Goal: Task Accomplishment & Management: Use online tool/utility

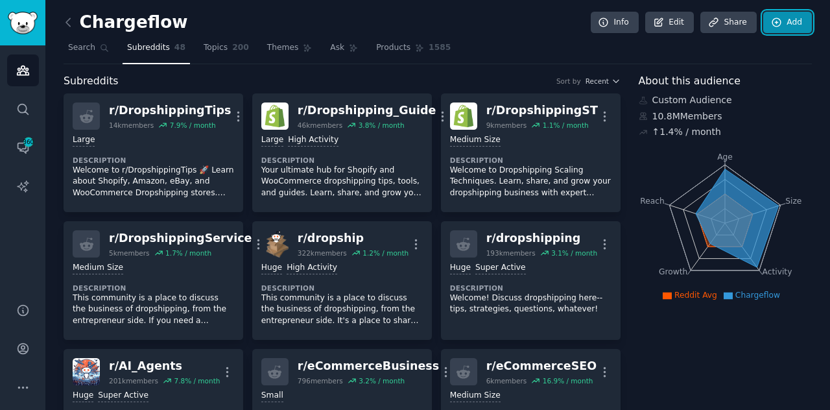
click at [793, 18] on link "Add" at bounding box center [787, 23] width 49 height 22
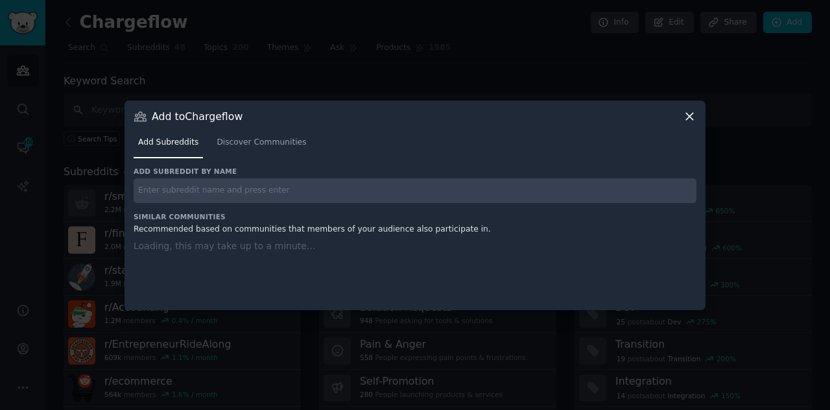
click at [298, 139] on nav "Add Subreddits Discover Communities" at bounding box center [415, 145] width 563 height 27
click at [272, 139] on span "Discover Communities" at bounding box center [261, 143] width 89 height 12
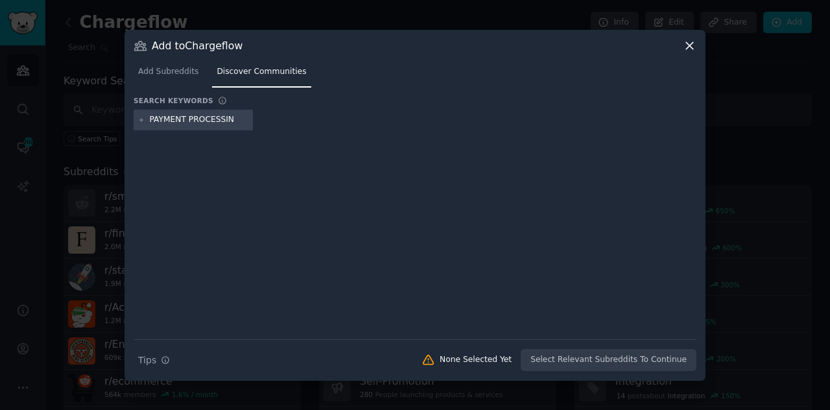
type input "PAYMENT PROCESSING"
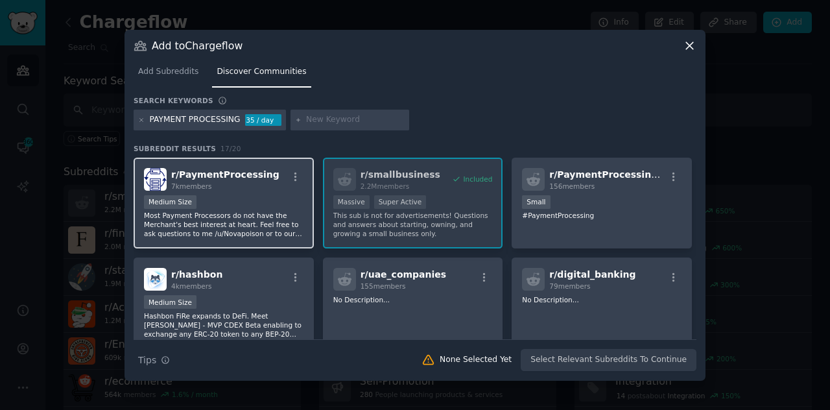
click at [223, 203] on div "Medium Size" at bounding box center [223, 203] width 159 height 16
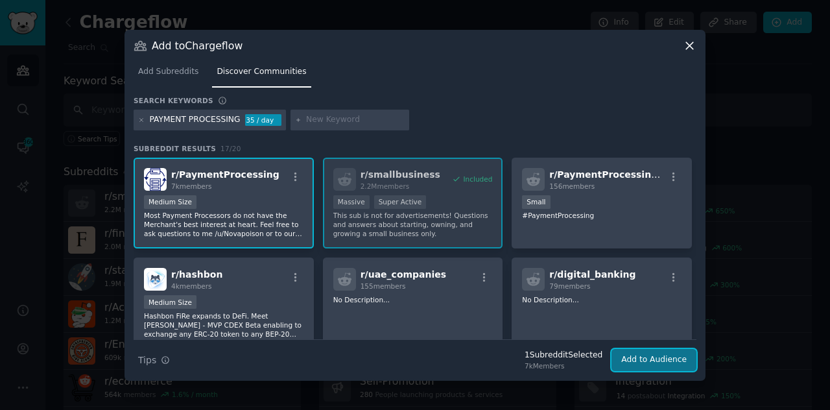
click at [656, 355] on button "Add to Audience" at bounding box center [653, 360] width 85 height 22
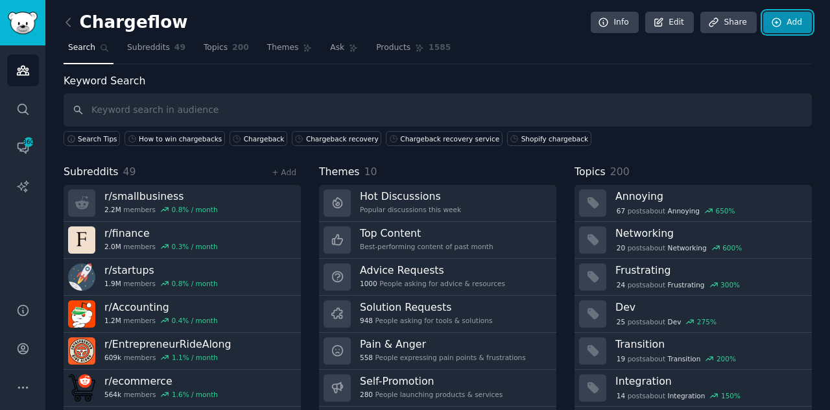
click at [788, 18] on link "Add" at bounding box center [787, 23] width 49 height 22
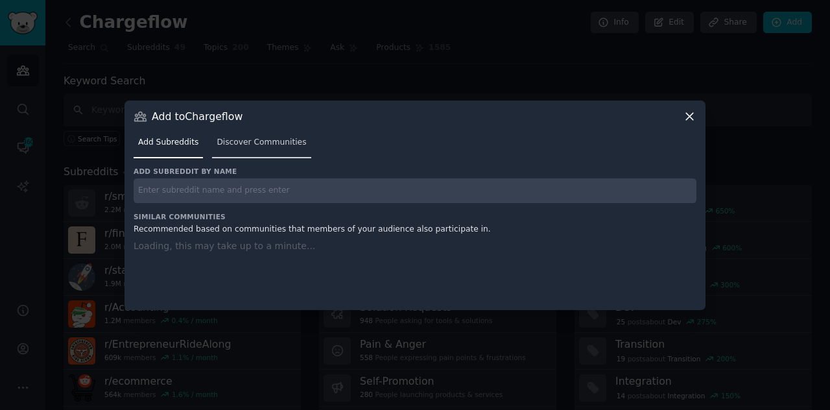
click at [278, 146] on span "Discover Communities" at bounding box center [261, 143] width 89 height 12
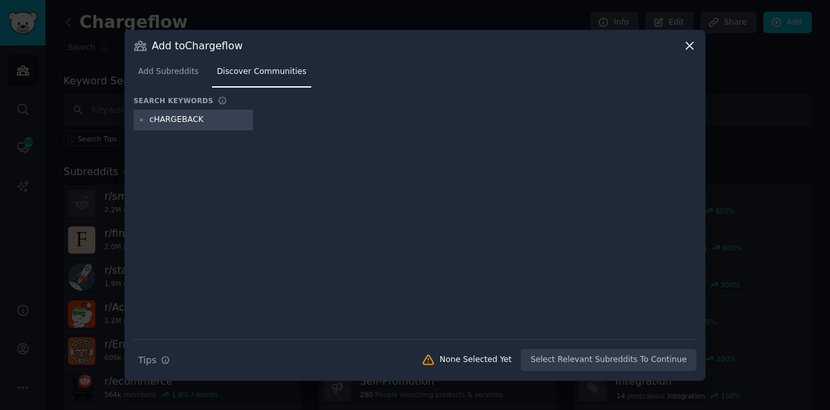
type input "cHARGEBACKS"
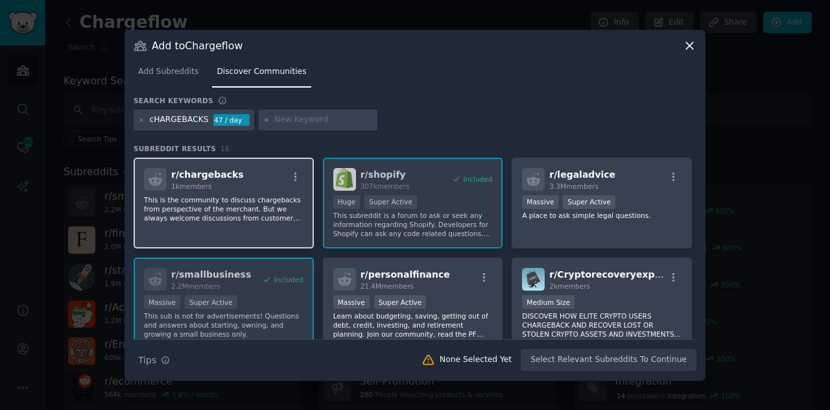
click at [227, 204] on p "This is the community to discuss chargebacks from perspective of the merchant. …" at bounding box center [223, 208] width 159 height 27
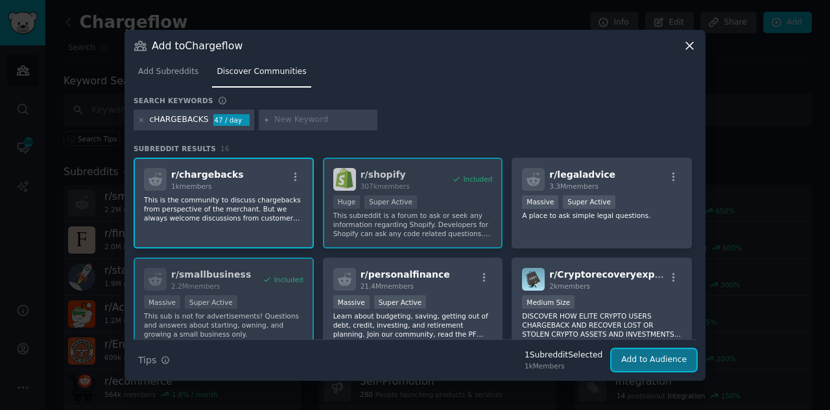
click at [641, 354] on button "Add to Audience" at bounding box center [653, 360] width 85 height 22
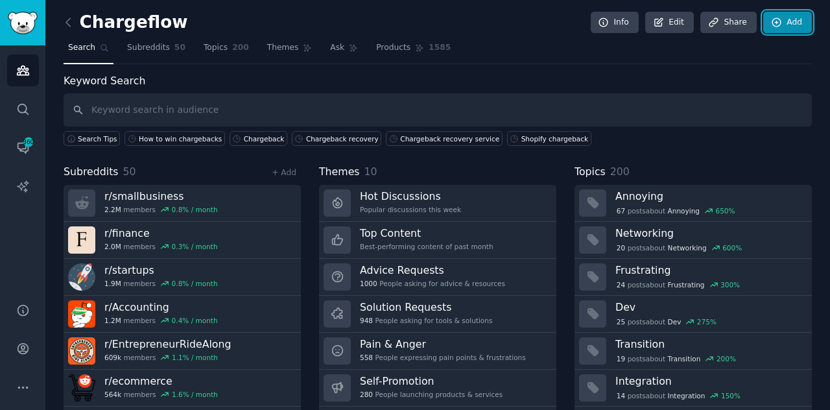
click at [801, 23] on link "Add" at bounding box center [787, 23] width 49 height 22
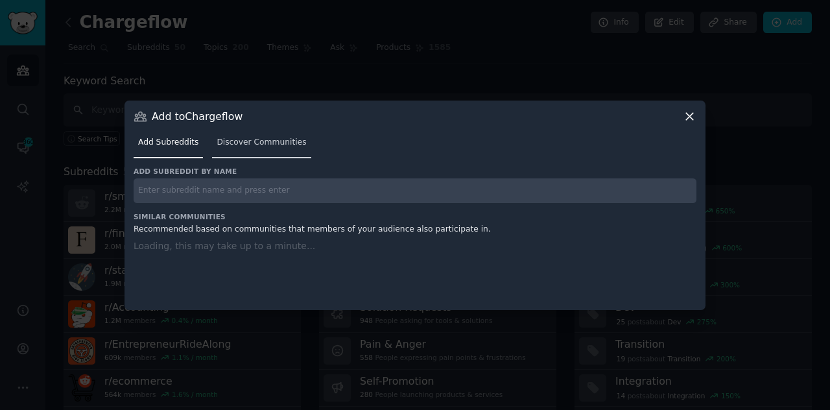
click at [239, 135] on link "Discover Communities" at bounding box center [261, 145] width 99 height 27
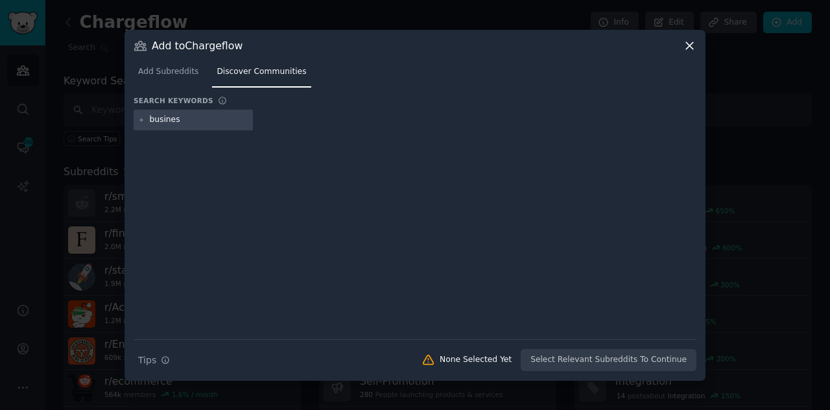
type input "business"
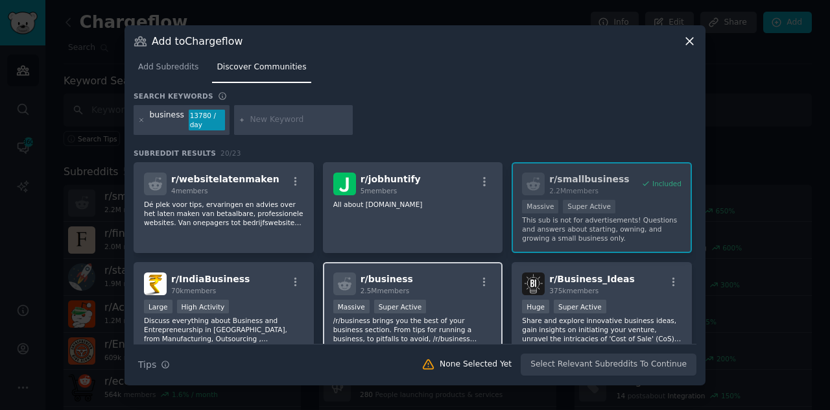
click at [456, 285] on div "r/ business 2.5M members" at bounding box center [412, 283] width 159 height 23
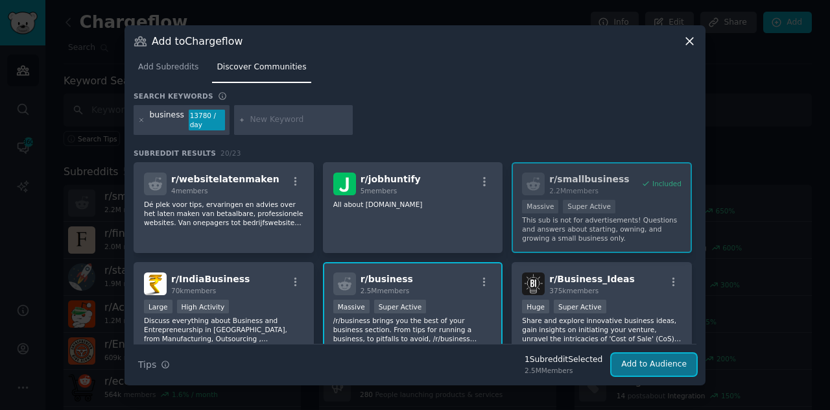
click at [653, 360] on button "Add to Audience" at bounding box center [653, 364] width 85 height 22
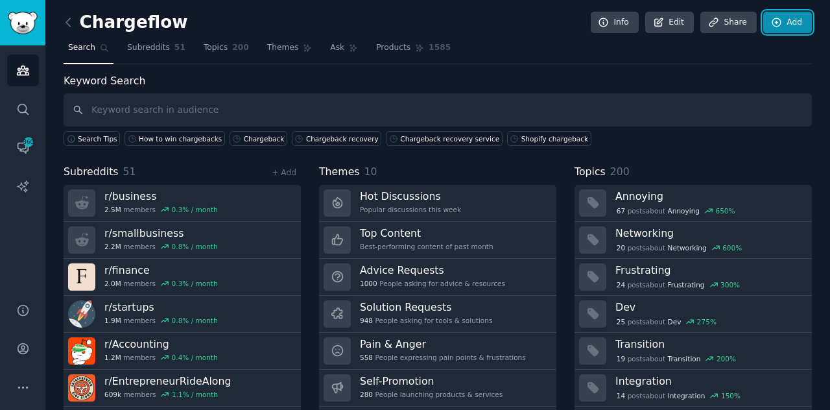
click at [782, 18] on link "Add" at bounding box center [787, 23] width 49 height 22
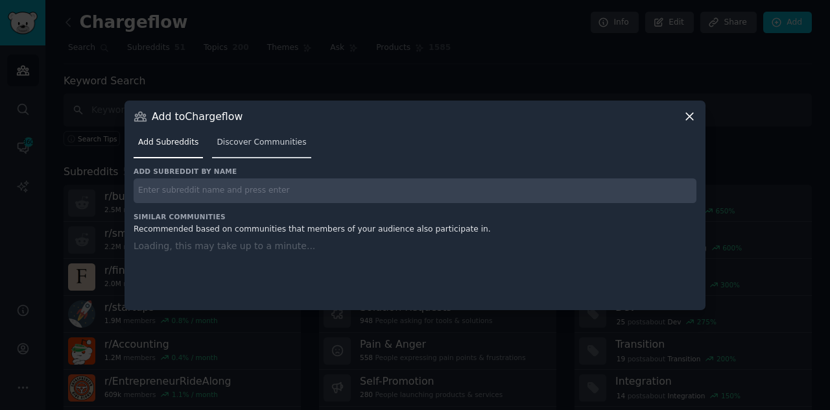
click at [273, 140] on span "Discover Communities" at bounding box center [261, 143] width 89 height 12
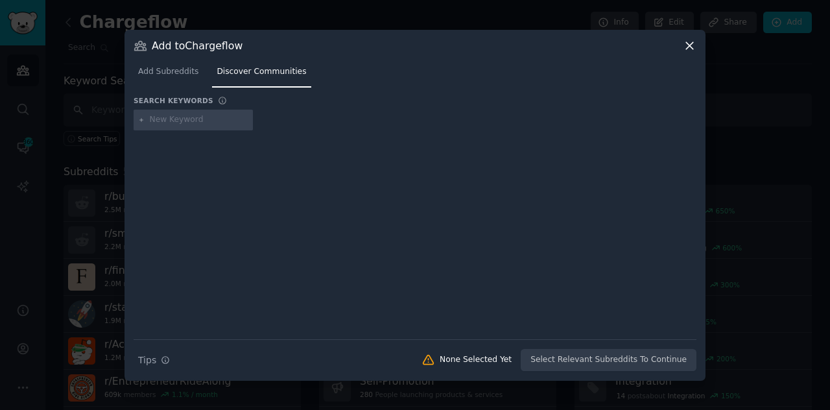
type input "c"
type input "Creditcards"
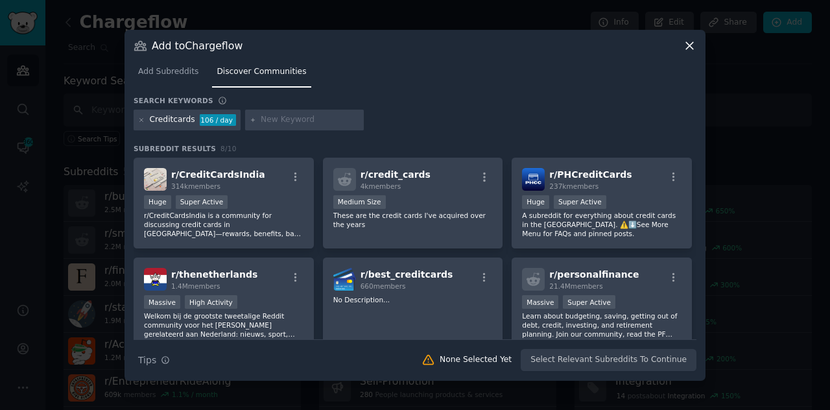
click at [188, 119] on div "Creditcards" at bounding box center [172, 120] width 45 height 12
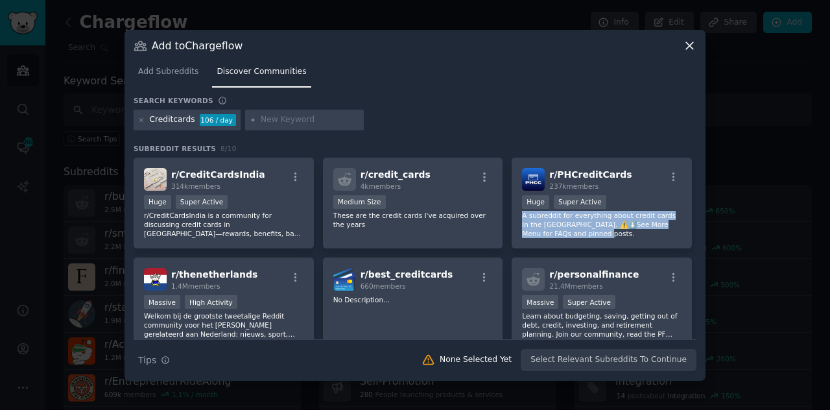
drag, startPoint x: 692, startPoint y: 202, endPoint x: 694, endPoint y: 239, distance: 37.6
click at [694, 239] on div "r/ CreditCardsIndia 314k members Huge Super Active r/CreditCardsIndia is a comm…" at bounding box center [415, 249] width 563 height 182
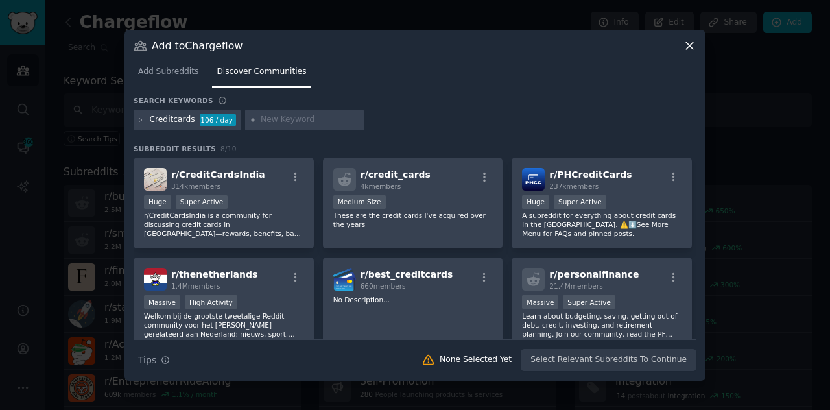
click at [631, 115] on div "Creditcards 106 / day" at bounding box center [415, 122] width 563 height 25
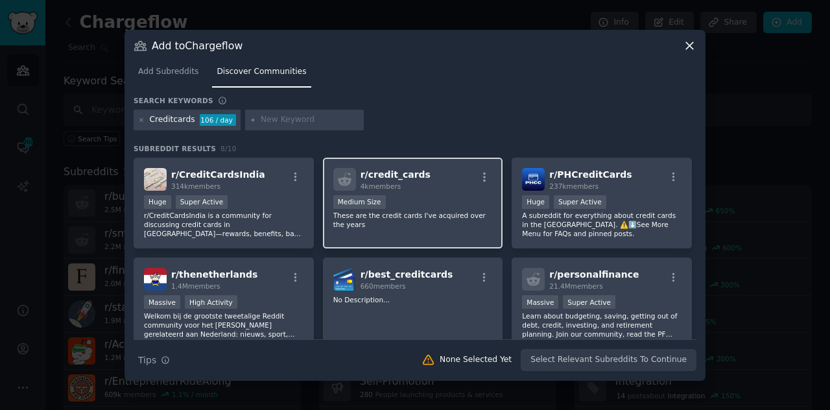
click at [438, 224] on p "These are the credit cards I've acquired over the years" at bounding box center [412, 220] width 159 height 18
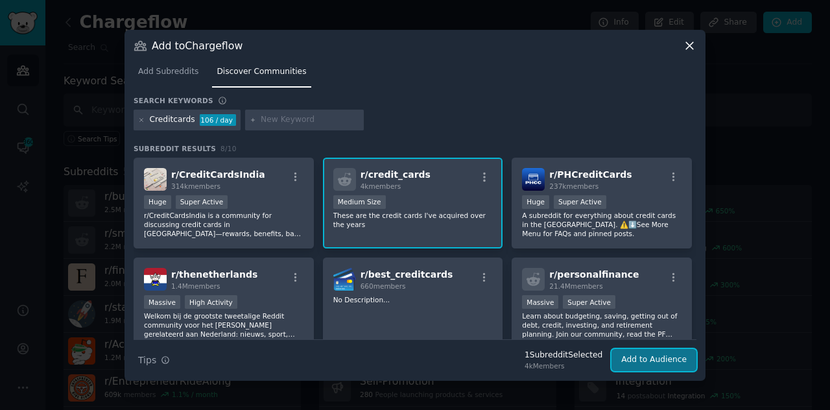
click at [650, 360] on button "Add to Audience" at bounding box center [653, 360] width 85 height 22
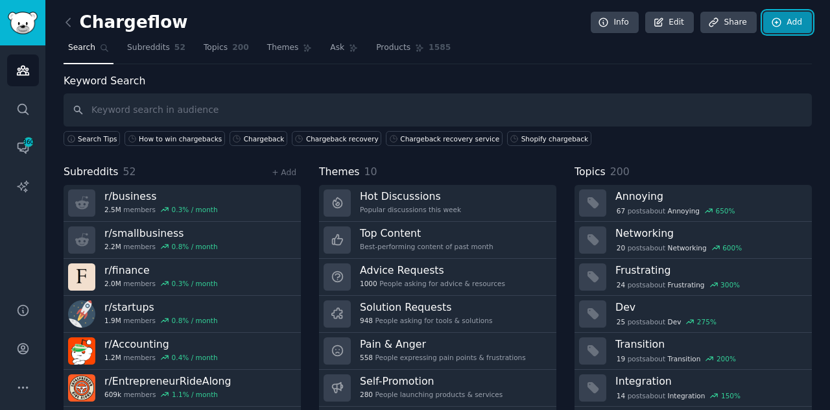
click at [784, 16] on link "Add" at bounding box center [787, 23] width 49 height 22
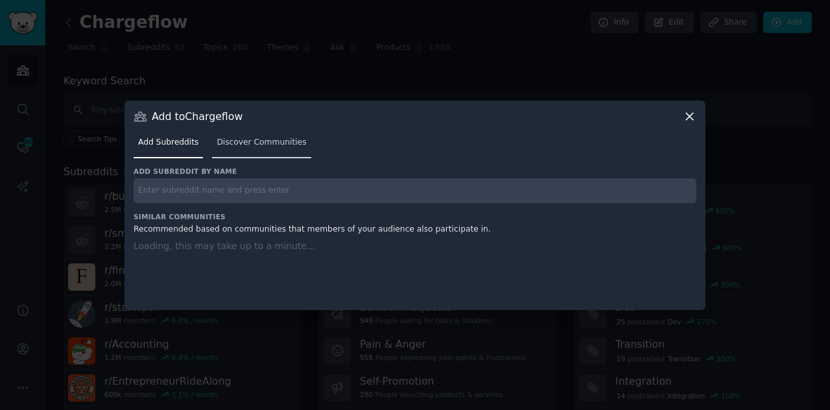
click at [277, 137] on span "Discover Communities" at bounding box center [261, 143] width 89 height 12
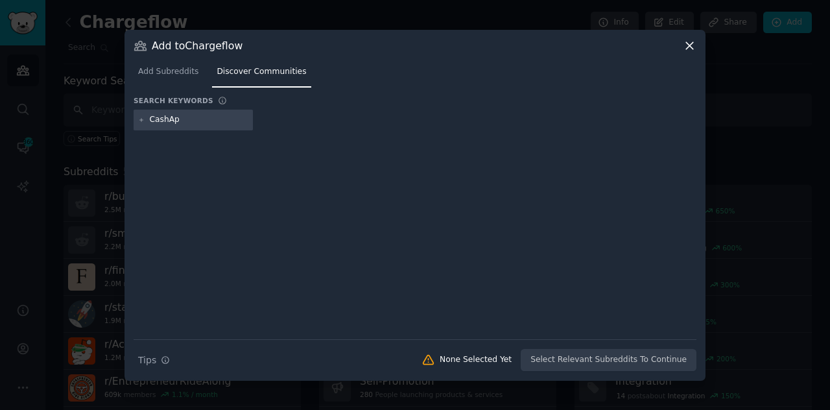
type input "CashApp"
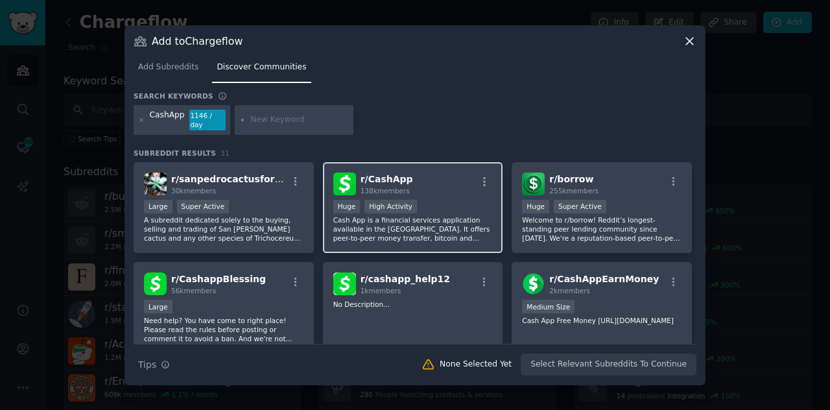
click at [434, 185] on div "r/ CashApp 138k members" at bounding box center [412, 183] width 159 height 23
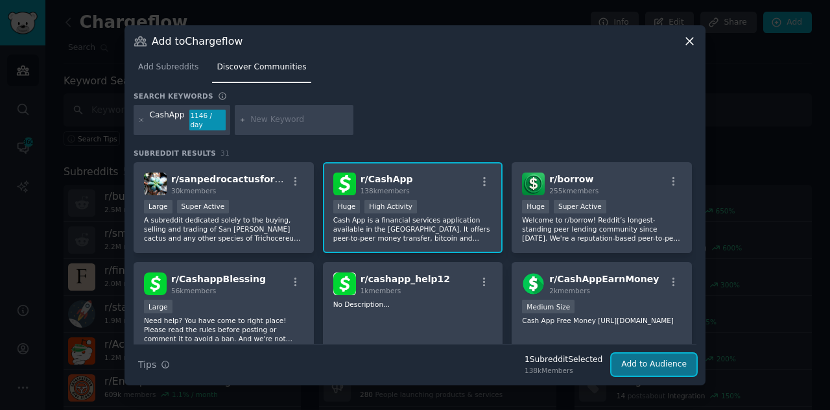
click at [647, 358] on button "Add to Audience" at bounding box center [653, 364] width 85 height 22
